Goal: Information Seeking & Learning: Check status

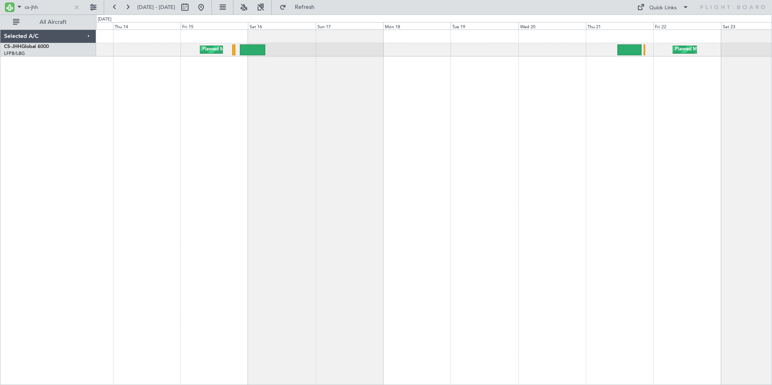
click at [581, 94] on div "Planned Maint [GEOGRAPHIC_DATA] ([GEOGRAPHIC_DATA]) Planned Maint [GEOGRAPHIC_D…" at bounding box center [434, 207] width 676 height 356
drag, startPoint x: 40, startPoint y: 8, endPoint x: 6, endPoint y: 2, distance: 33.9
click at [6, 2] on div "cs-jhh" at bounding box center [43, 7] width 79 height 12
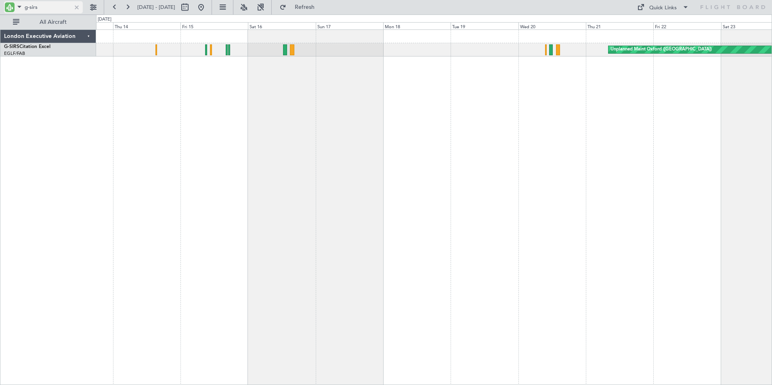
drag, startPoint x: 44, startPoint y: 5, endPoint x: 49, endPoint y: 7, distance: 5.8
click at [44, 5] on input "g-sirs" at bounding box center [48, 7] width 46 height 12
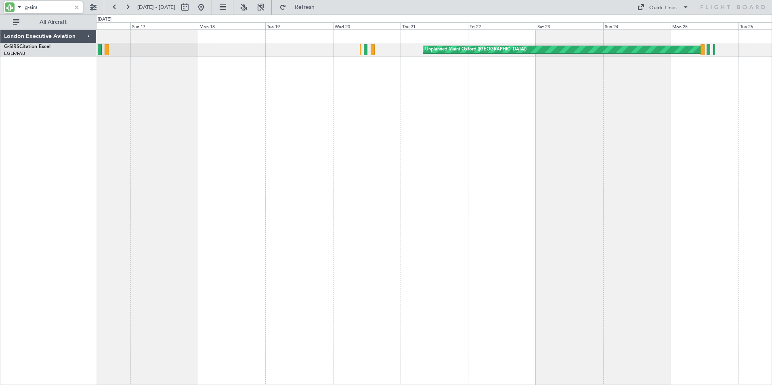
click at [253, 109] on div "Unplanned Maint Oxford ([GEOGRAPHIC_DATA])" at bounding box center [434, 207] width 676 height 356
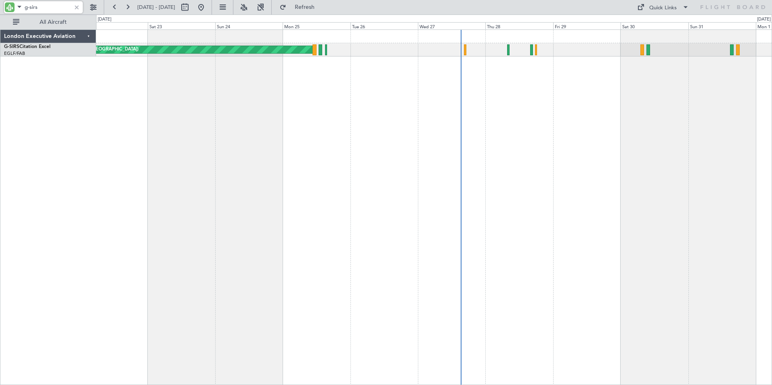
click at [97, 88] on div "Unplanned Maint Oxford ([GEOGRAPHIC_DATA])" at bounding box center [434, 207] width 676 height 356
drag, startPoint x: 29, startPoint y: 6, endPoint x: 59, endPoint y: 10, distance: 29.4
click at [59, 10] on input "g-sirs" at bounding box center [48, 7] width 46 height 12
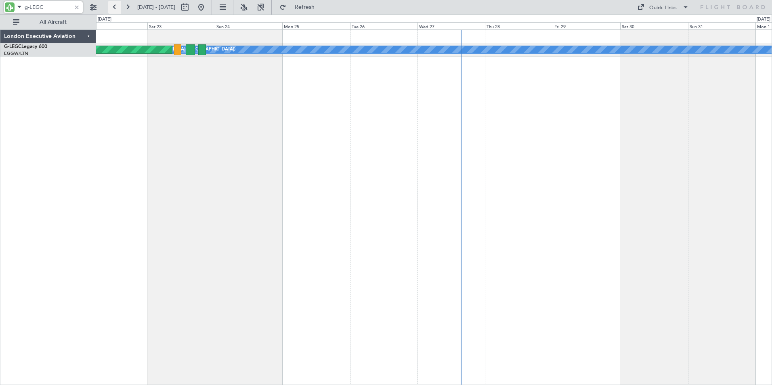
click at [114, 4] on button at bounding box center [114, 7] width 13 height 13
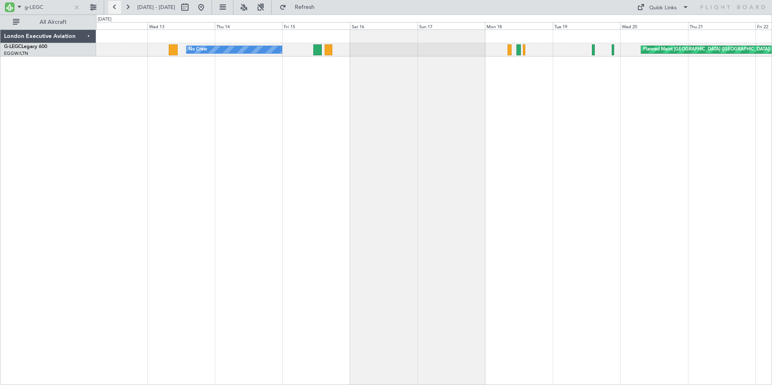
click at [114, 4] on button at bounding box center [114, 7] width 13 height 13
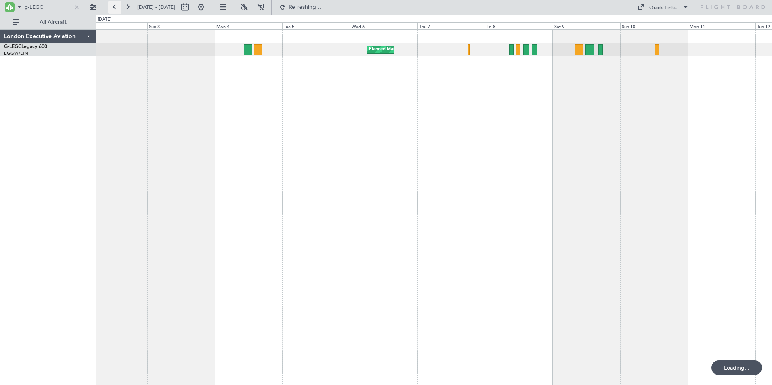
click at [114, 4] on button at bounding box center [114, 7] width 13 height 13
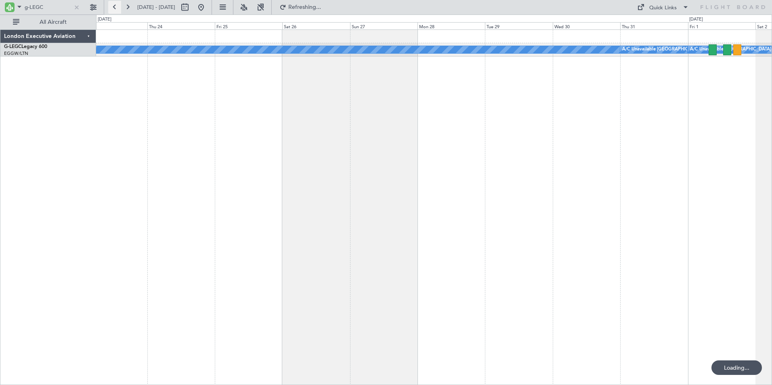
click at [114, 4] on button at bounding box center [114, 7] width 13 height 13
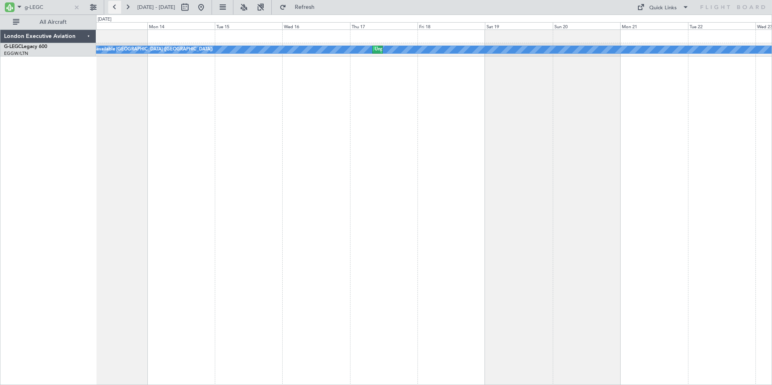
click at [114, 4] on button at bounding box center [114, 7] width 13 height 13
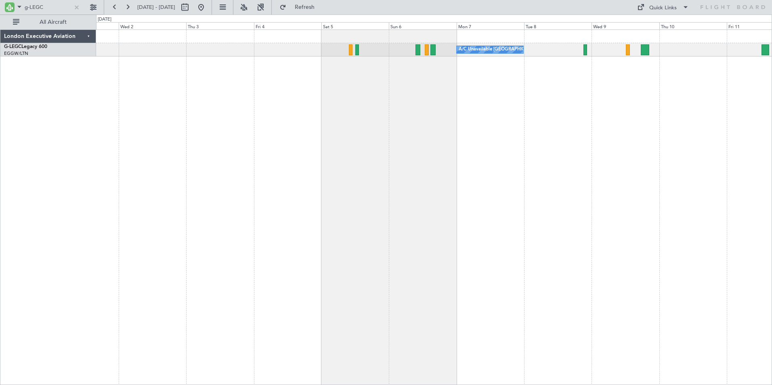
click at [359, 83] on div "A/C Unavailable [GEOGRAPHIC_DATA] ([GEOGRAPHIC_DATA]) A/C Unavailable [GEOGRAPH…" at bounding box center [434, 207] width 676 height 356
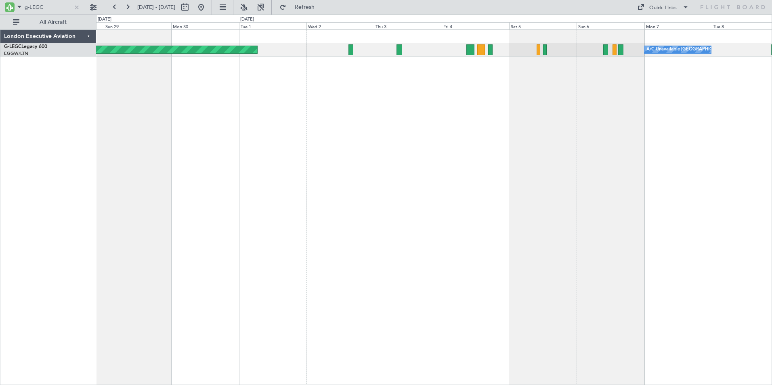
click at [323, 75] on div "A/C Unavailable [GEOGRAPHIC_DATA] ([GEOGRAPHIC_DATA]) AOG Maint [GEOGRAPHIC_DAT…" at bounding box center [434, 207] width 676 height 356
click at [575, 87] on div "A/C Unavailable [GEOGRAPHIC_DATA] ([GEOGRAPHIC_DATA]) AOG Maint [GEOGRAPHIC_DAT…" at bounding box center [434, 207] width 676 height 356
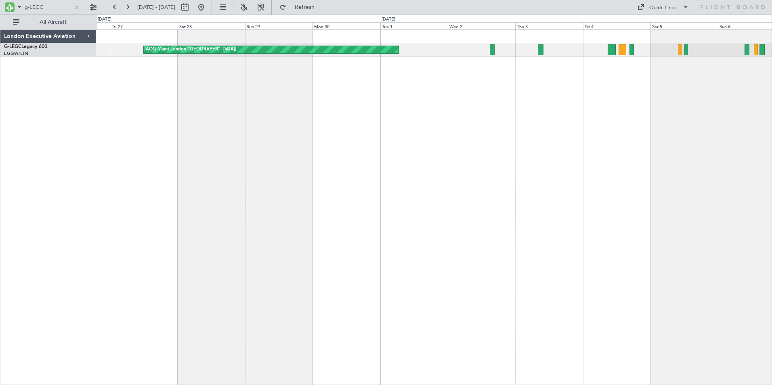
click at [663, 99] on div "AOG Maint London ([GEOGRAPHIC_DATA]) A/C Unavailable [GEOGRAPHIC_DATA] ([GEOGRA…" at bounding box center [434, 207] width 676 height 356
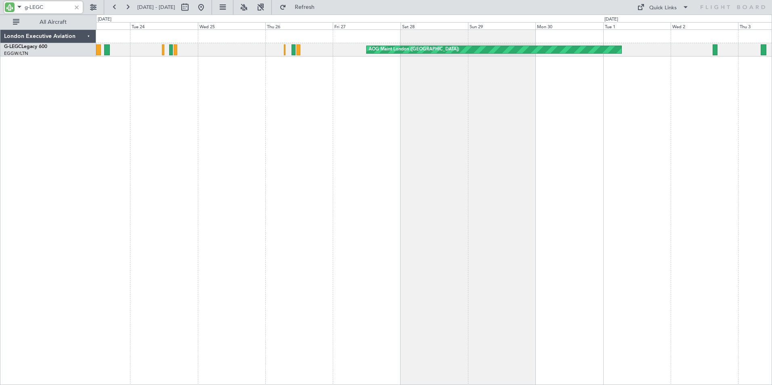
drag, startPoint x: 29, startPoint y: 5, endPoint x: 59, endPoint y: 6, distance: 29.1
click at [59, 6] on input "g-LEGC" at bounding box center [48, 7] width 46 height 12
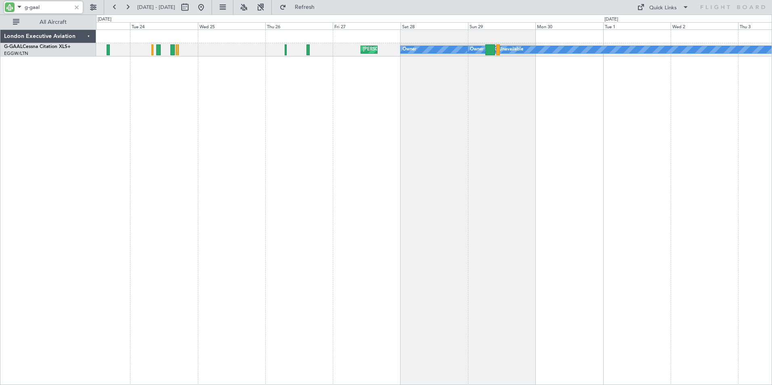
type input "g-gaal"
drag, startPoint x: 45, startPoint y: 6, endPoint x: 156, endPoint y: 9, distance: 110.3
click at [46, 6] on input "g-gaal" at bounding box center [48, 7] width 46 height 12
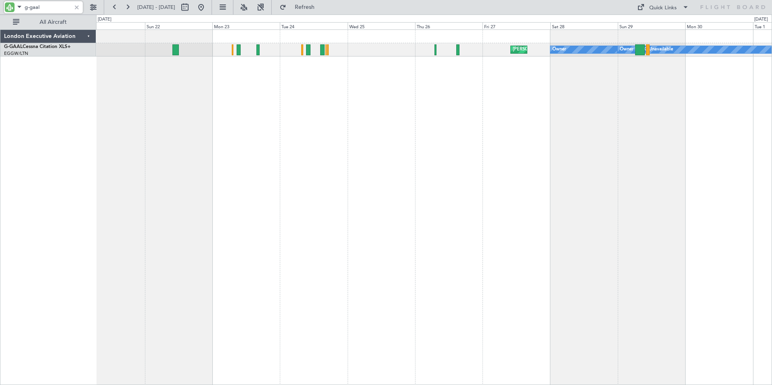
click at [413, 96] on div "Owner [GEOGRAPHIC_DATA] ([GEOGRAPHIC_DATA]) A/C Unavailable [PERSON_NAME][GEOGR…" at bounding box center [434, 207] width 676 height 356
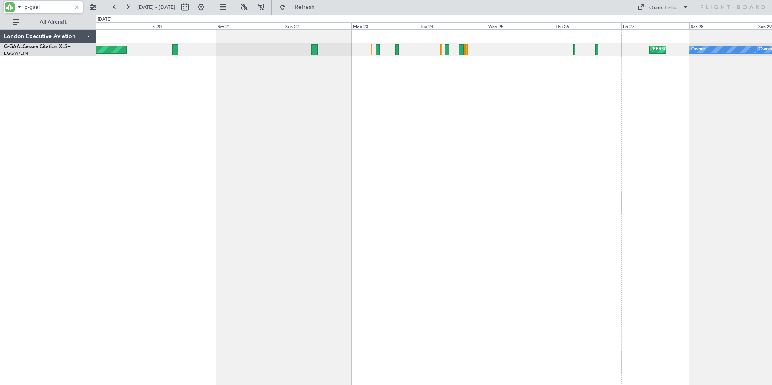
click at [503, 91] on div "Owner [GEOGRAPHIC_DATA] ([GEOGRAPHIC_DATA]) [PERSON_NAME][GEOGRAPHIC_DATA] ([GE…" at bounding box center [434, 207] width 676 height 356
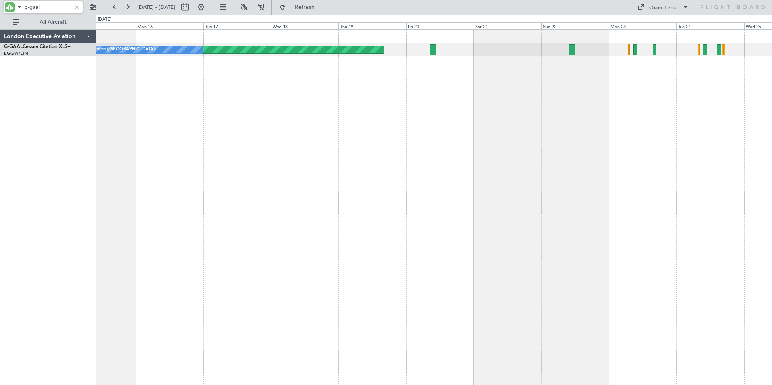
click at [465, 96] on div "AOG Maint London ([GEOGRAPHIC_DATA]) No Crew [GEOGRAPHIC_DATA] ([GEOGRAPHIC_DAT…" at bounding box center [434, 207] width 676 height 356
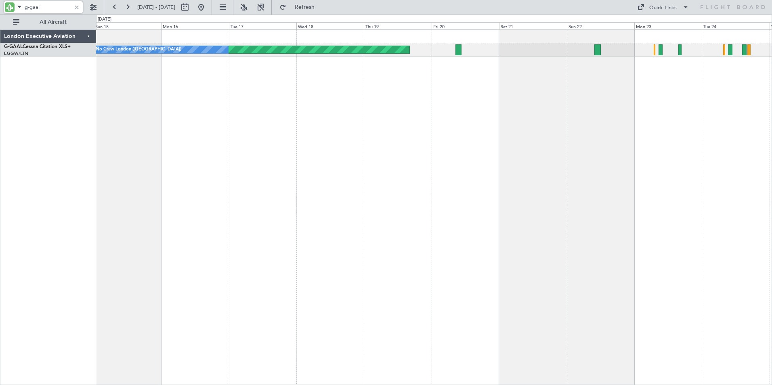
click at [324, 98] on div "AOG Maint London ([GEOGRAPHIC_DATA]) No Crew [GEOGRAPHIC_DATA] ([GEOGRAPHIC_DAT…" at bounding box center [434, 207] width 676 height 356
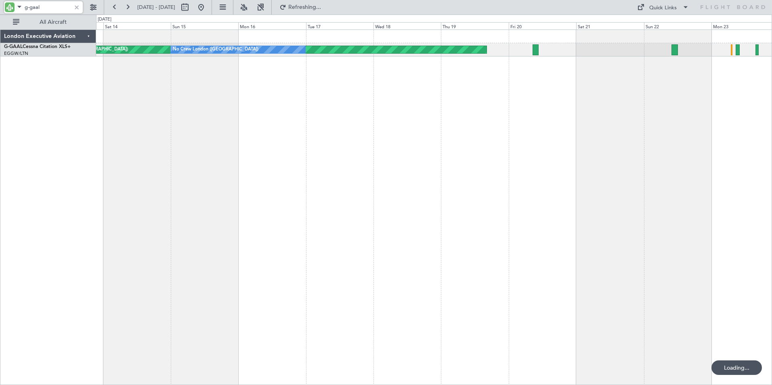
click at [462, 99] on div "AOG Maint London ([GEOGRAPHIC_DATA]) No Crew [GEOGRAPHIC_DATA] ([GEOGRAPHIC_DAT…" at bounding box center [434, 207] width 676 height 356
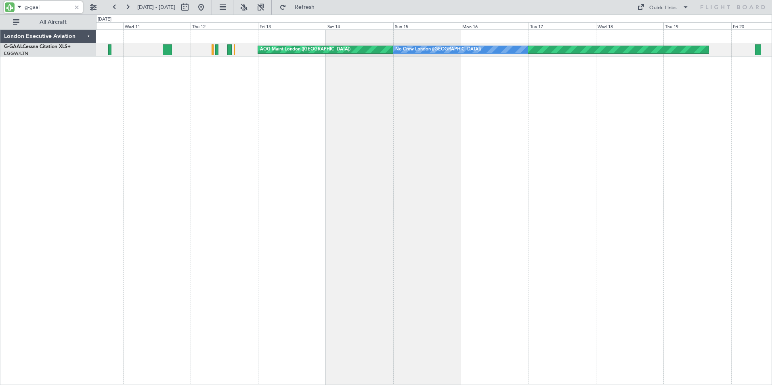
click at [417, 101] on div "AOG Maint London ([GEOGRAPHIC_DATA]) No Crew [GEOGRAPHIC_DATA] ([GEOGRAPHIC_DAT…" at bounding box center [434, 207] width 676 height 356
click at [128, 6] on button at bounding box center [127, 7] width 13 height 13
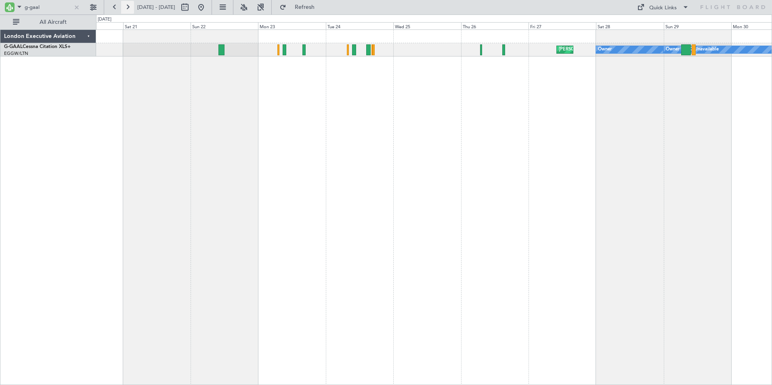
click at [128, 6] on button at bounding box center [127, 7] width 13 height 13
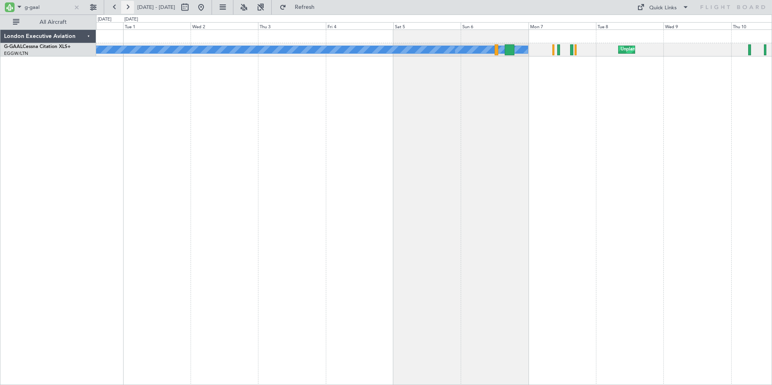
click at [128, 6] on button at bounding box center [127, 7] width 13 height 13
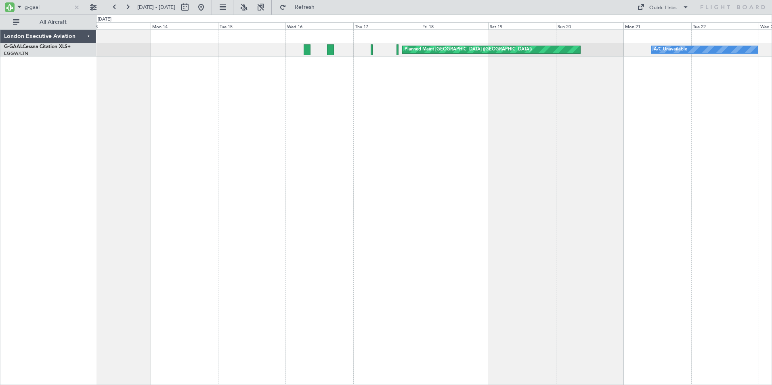
click at [282, 101] on div "Planned Maint [GEOGRAPHIC_DATA] ([GEOGRAPHIC_DATA]) A/C Unavailable A/C Unavail…" at bounding box center [434, 207] width 676 height 356
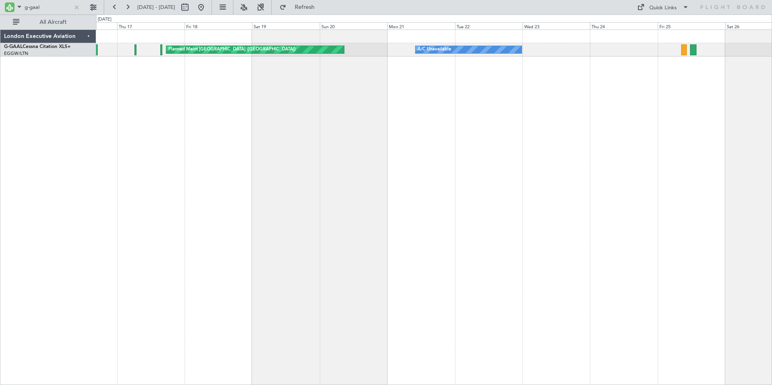
click at [349, 97] on div "Planned Maint [GEOGRAPHIC_DATA] ([GEOGRAPHIC_DATA]) A/C Unavailable A/C Unavail…" at bounding box center [434, 207] width 676 height 356
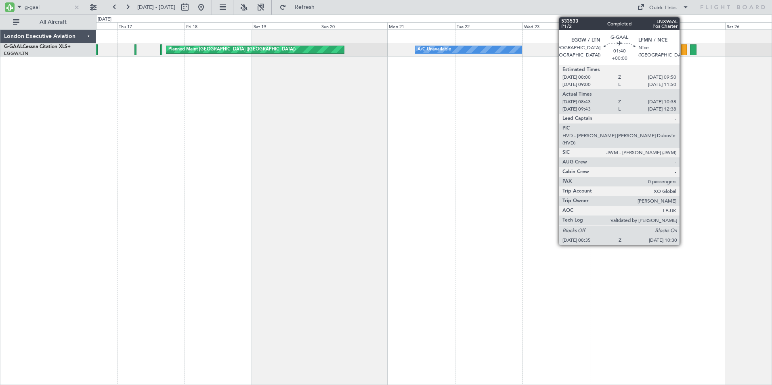
click at [683, 51] on div at bounding box center [684, 49] width 6 height 11
